Goal: Contribute content

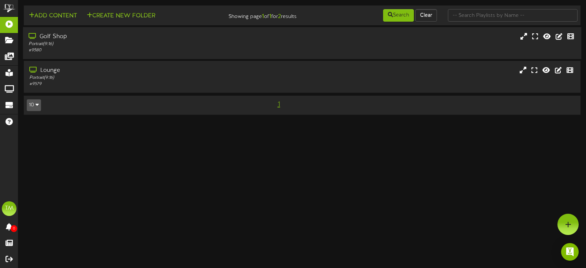
click at [93, 33] on div "Golf Shop" at bounding box center [139, 37] width 221 height 8
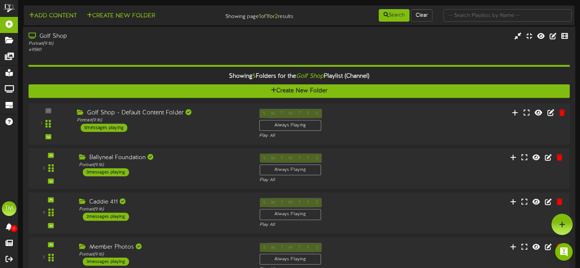
click at [178, 131] on div "Golf Shop - Default Content Folder Portrait ( 9:16 ) 5 messages playing" at bounding box center [162, 120] width 182 height 23
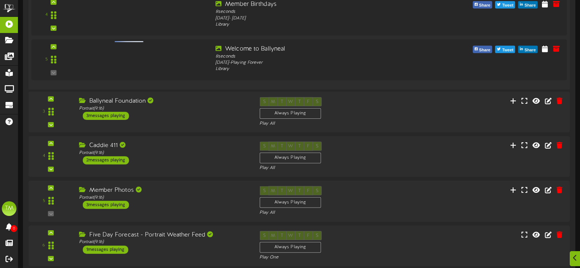
scroll to position [366, 0]
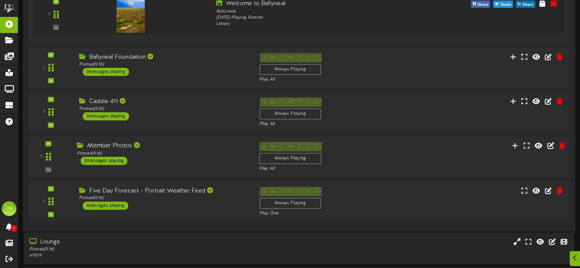
click at [180, 148] on div "Member Photos" at bounding box center [162, 146] width 171 height 8
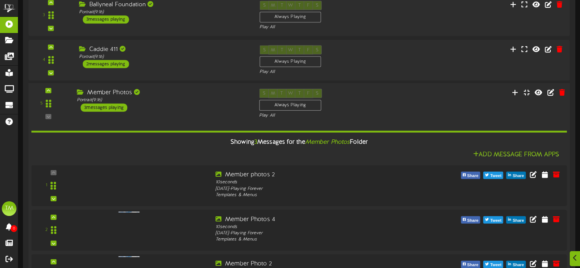
scroll to position [512, 0]
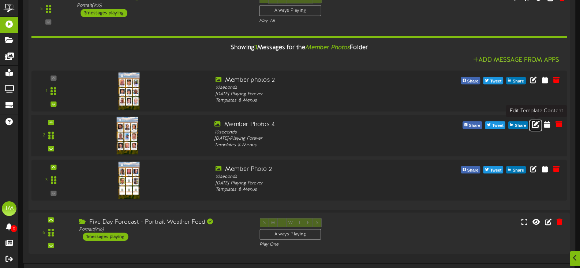
click at [534, 126] on icon at bounding box center [536, 124] width 8 height 8
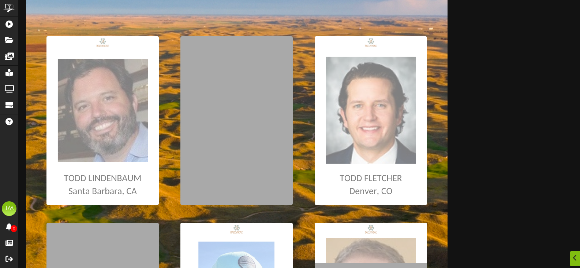
scroll to position [110, 0]
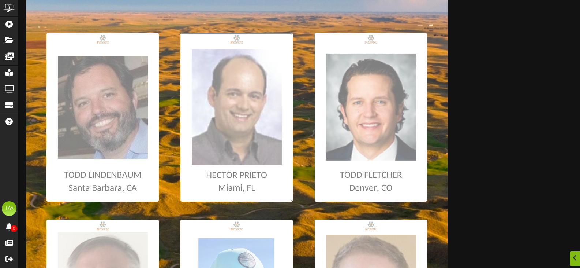
type input "**********"
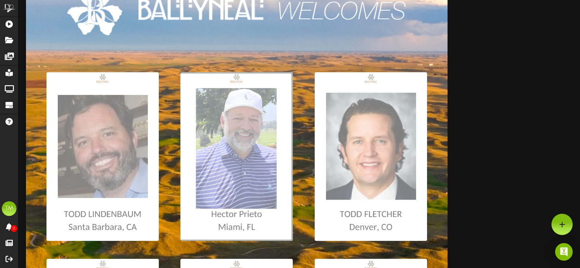
scroll to position [0, 0]
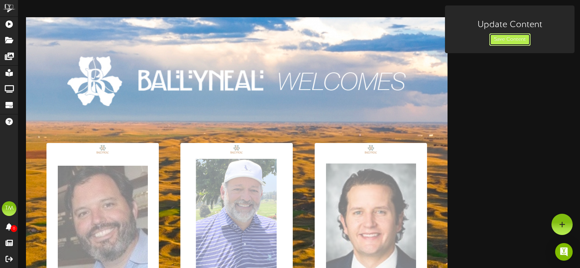
click at [518, 44] on button "Save Content" at bounding box center [509, 39] width 41 height 12
